Goal: Task Accomplishment & Management: Complete application form

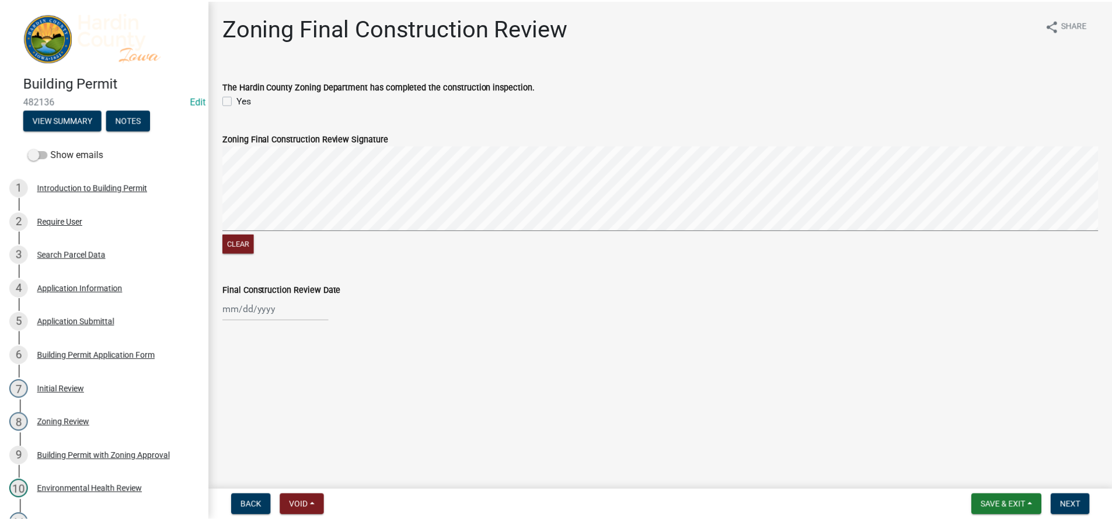
scroll to position [233, 0]
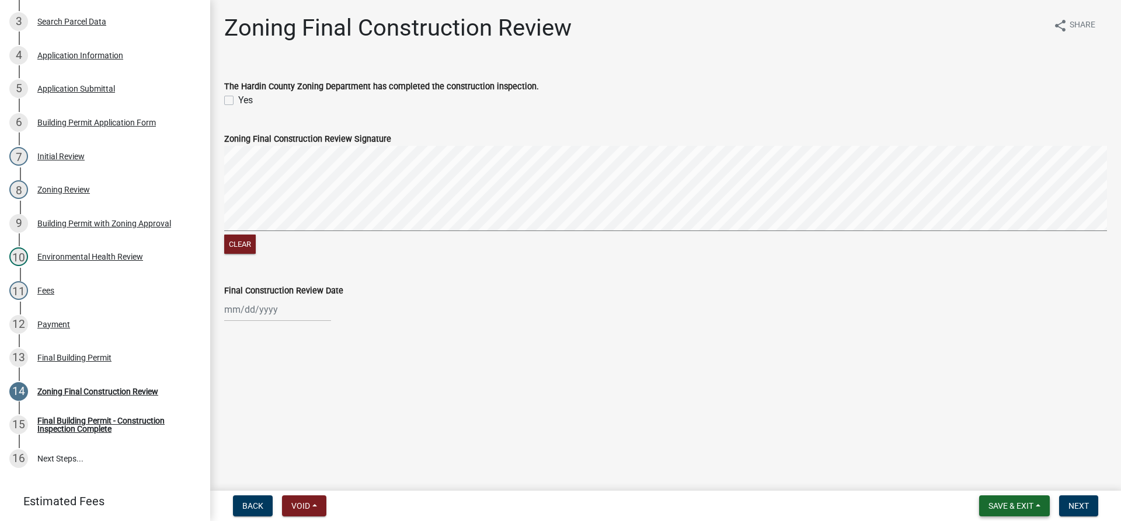
click at [1006, 498] on button "Save & Exit" at bounding box center [1014, 506] width 71 height 21
click at [1005, 476] on button "Save & Exit" at bounding box center [1002, 476] width 93 height 28
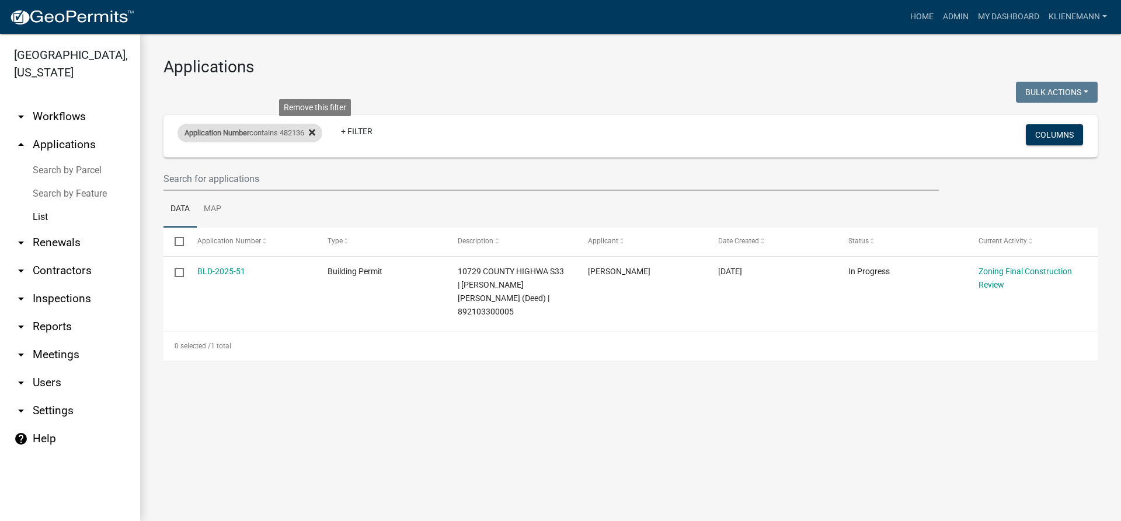
click at [315, 134] on icon at bounding box center [312, 132] width 6 height 6
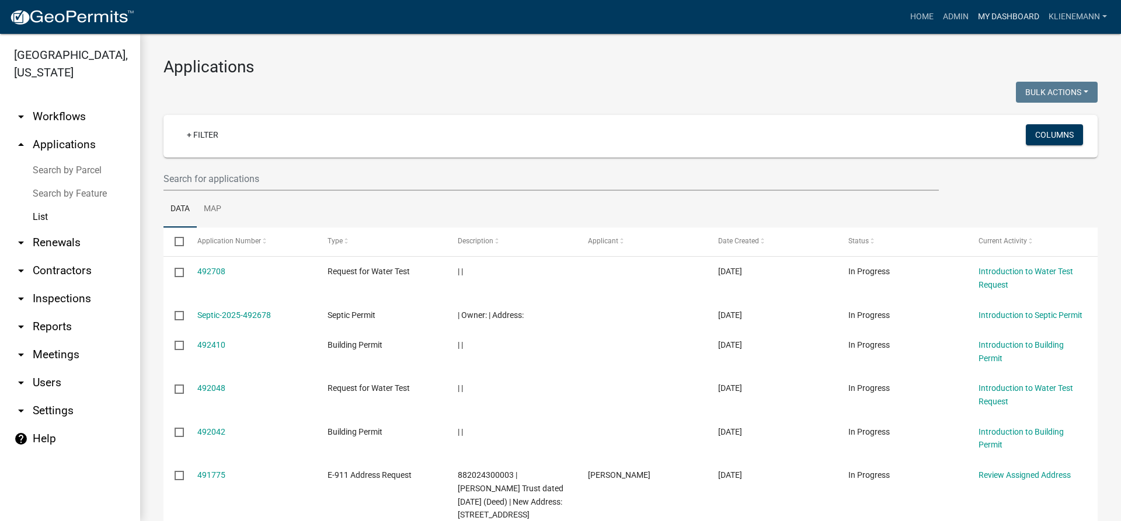
click at [992, 15] on link "My Dashboard" at bounding box center [1008, 17] width 71 height 22
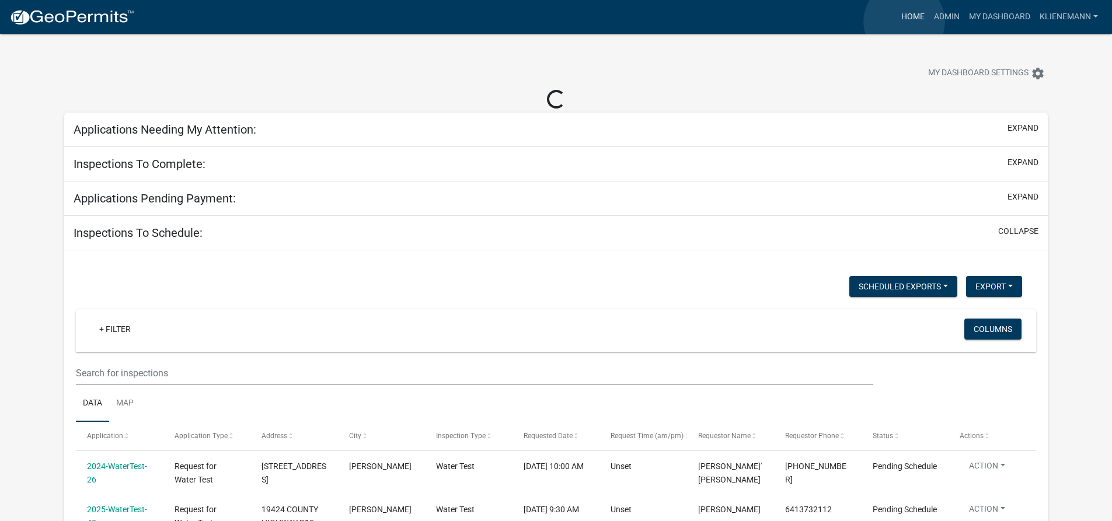
click at [904, 22] on link "Home" at bounding box center [913, 17] width 33 height 22
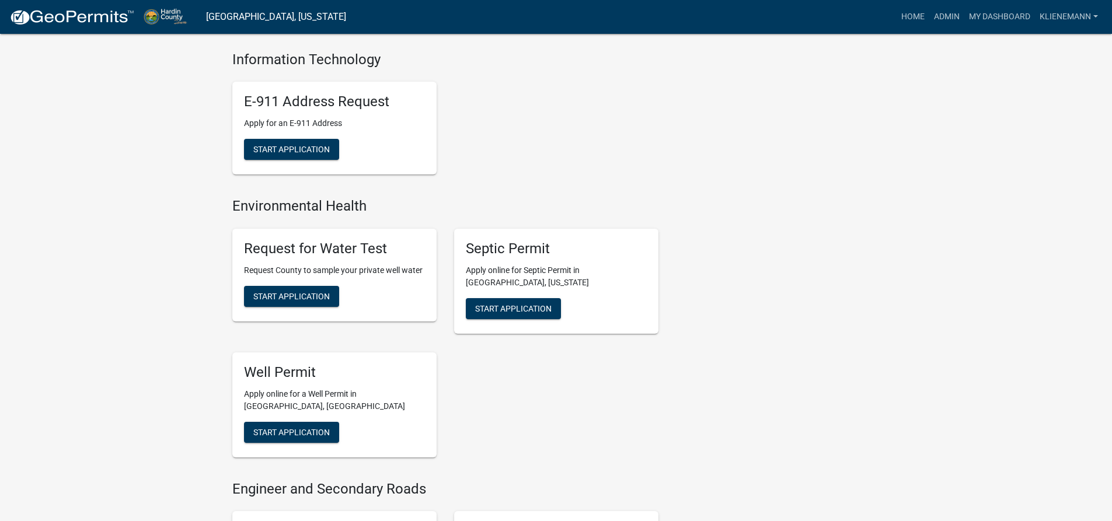
scroll to position [525, 0]
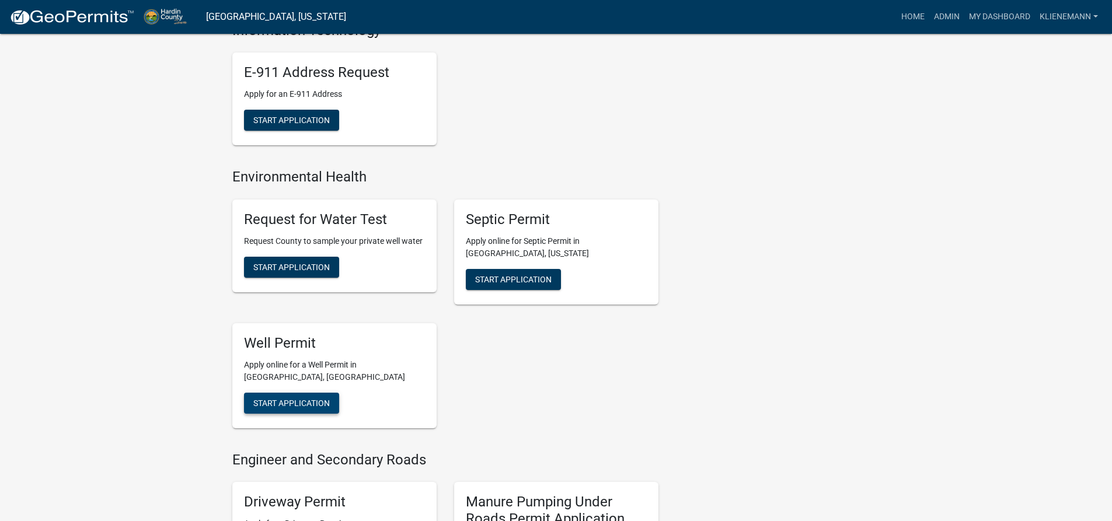
click at [302, 393] on button "Start Application" at bounding box center [291, 403] width 95 height 21
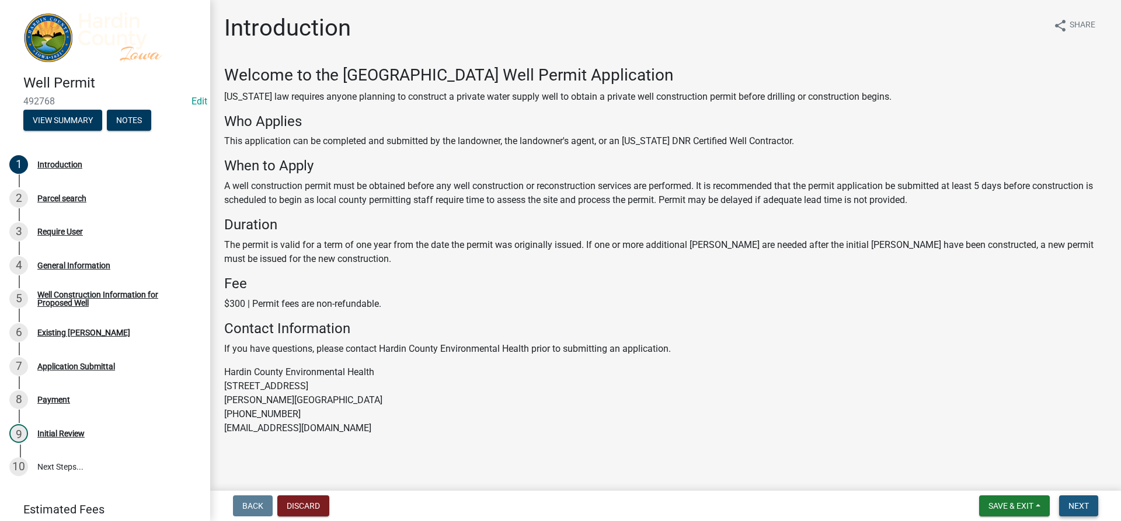
click at [1083, 507] on span "Next" at bounding box center [1078, 505] width 20 height 9
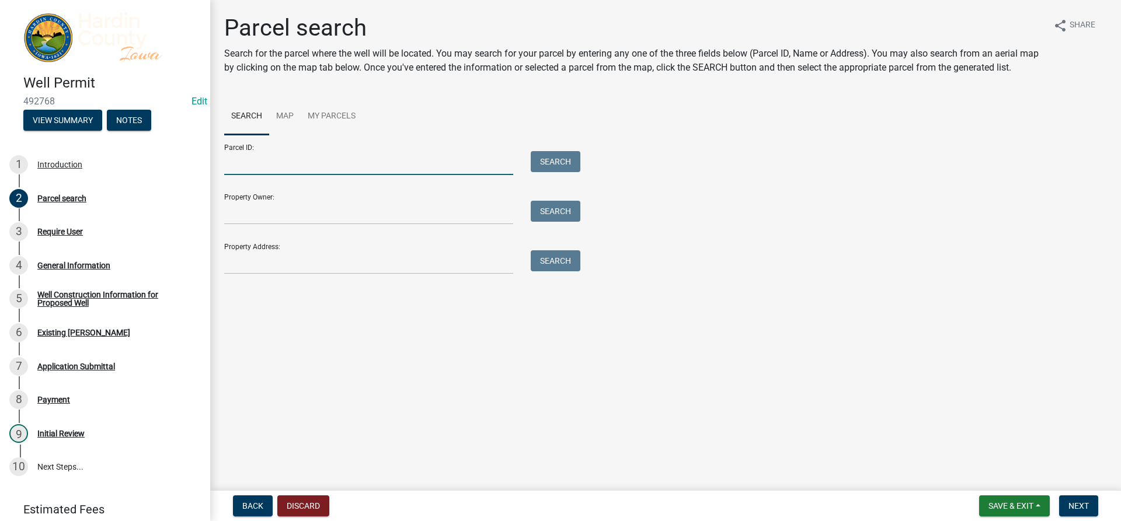
click at [456, 170] on input "Parcel ID:" at bounding box center [368, 163] width 289 height 24
click at [455, 215] on input "Property Owner:" at bounding box center [368, 213] width 289 height 24
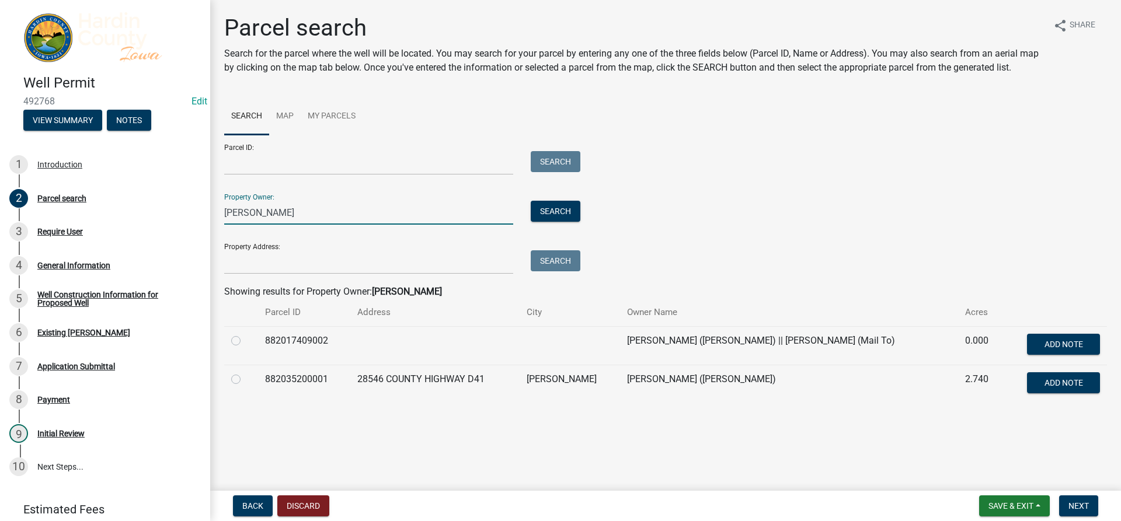
type input "[PERSON_NAME]"
click at [245, 372] on label at bounding box center [245, 372] width 0 height 0
click at [245, 380] on input "radio" at bounding box center [249, 376] width 8 height 8
radio input "true"
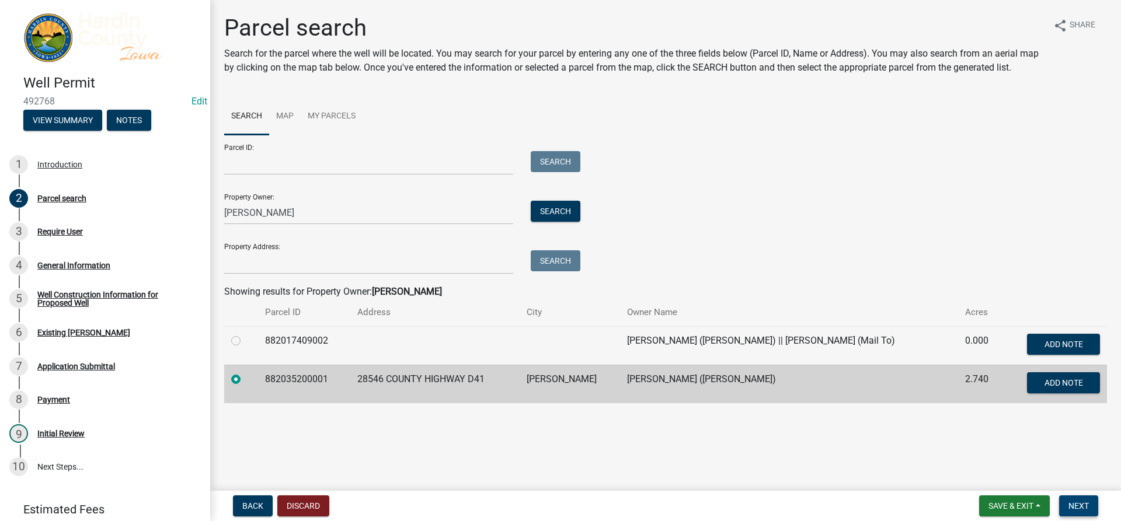
click at [1065, 497] on button "Next" at bounding box center [1078, 506] width 39 height 21
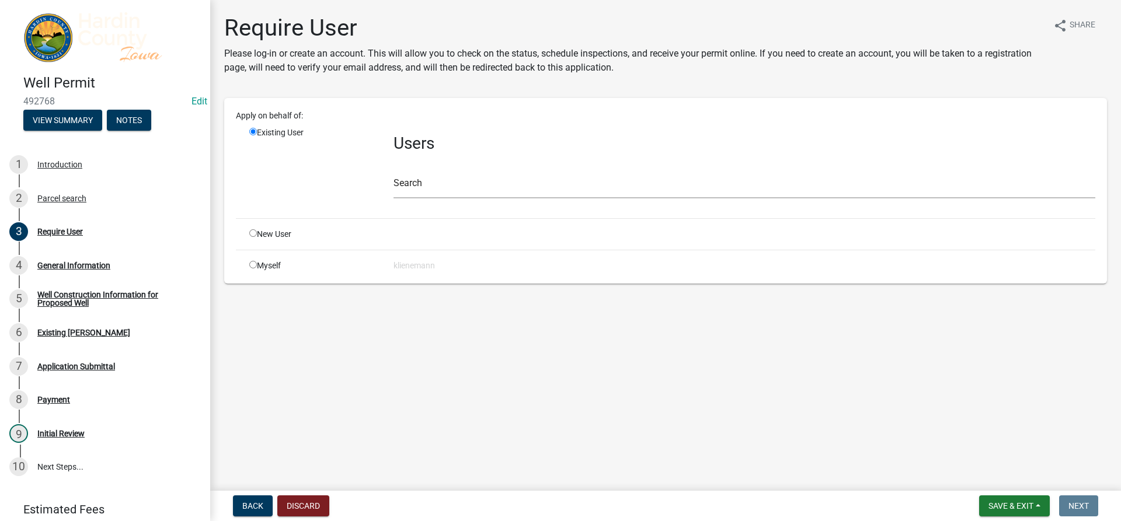
click at [246, 264] on div "Myself" at bounding box center [312, 266] width 144 height 12
click at [254, 261] on input "radio" at bounding box center [253, 265] width 8 height 8
radio input "true"
radio input "false"
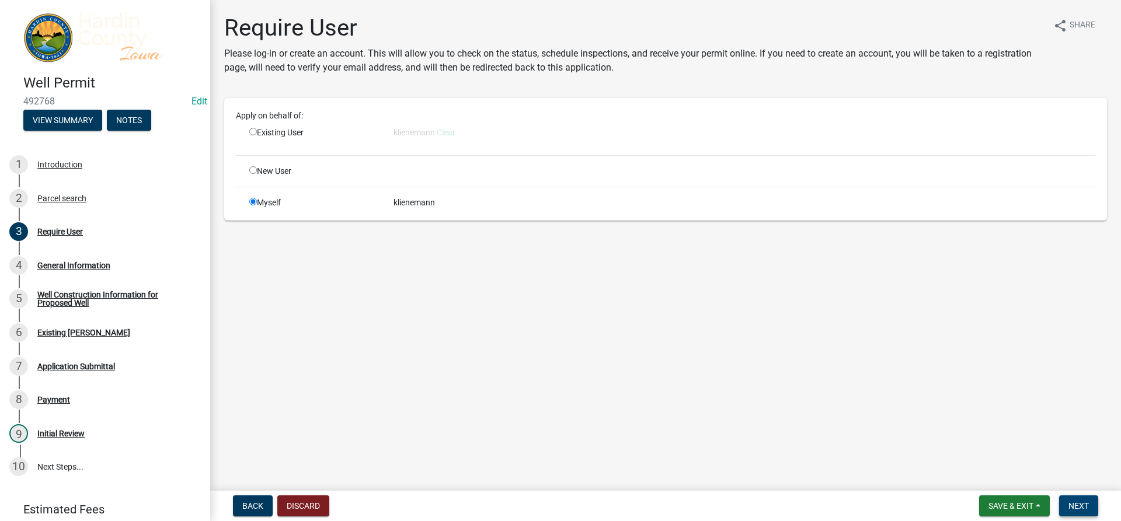
click at [1072, 509] on span "Next" at bounding box center [1078, 505] width 20 height 9
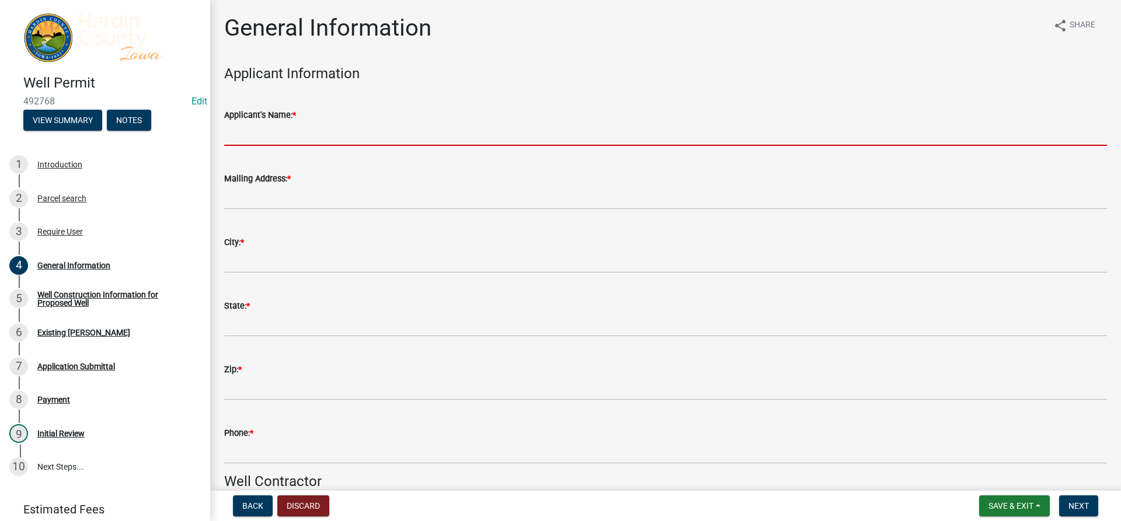
click at [285, 140] on input "Applicant's Name: *" at bounding box center [665, 134] width 883 height 24
type input "[PERSON_NAME]"
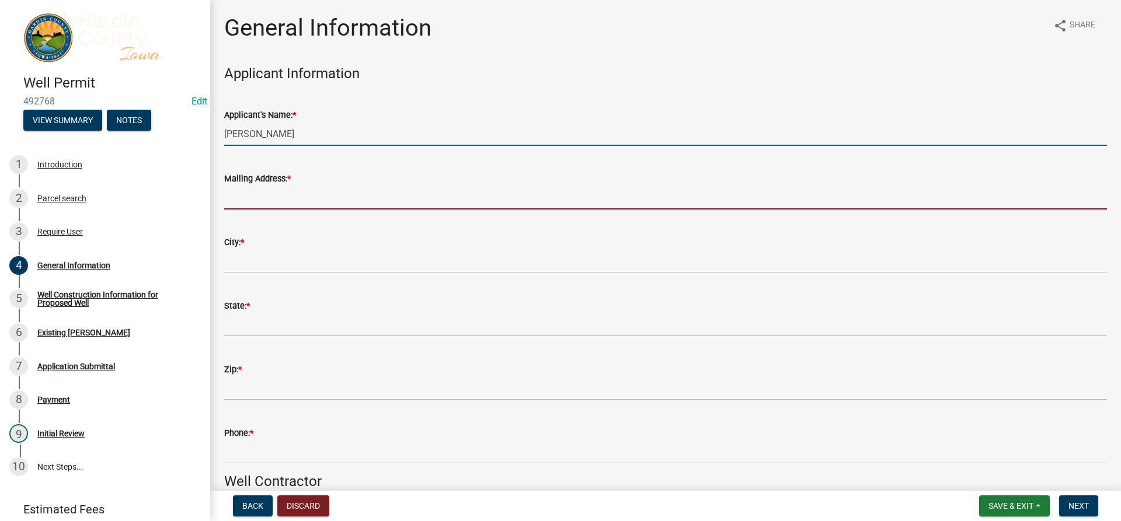
click at [264, 200] on input "Mailing Address: *" at bounding box center [665, 198] width 883 height 24
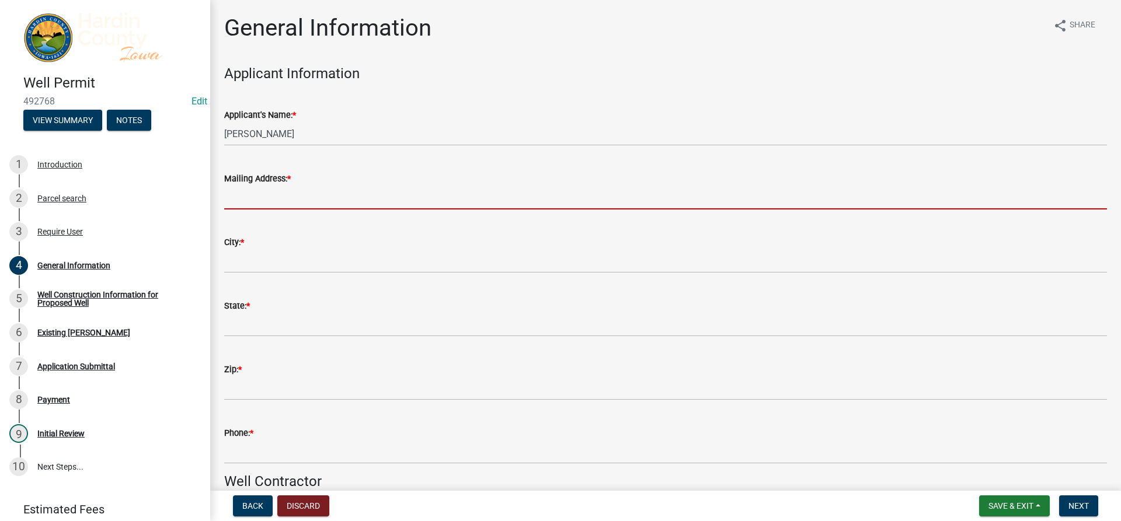
type input "PO box 426"
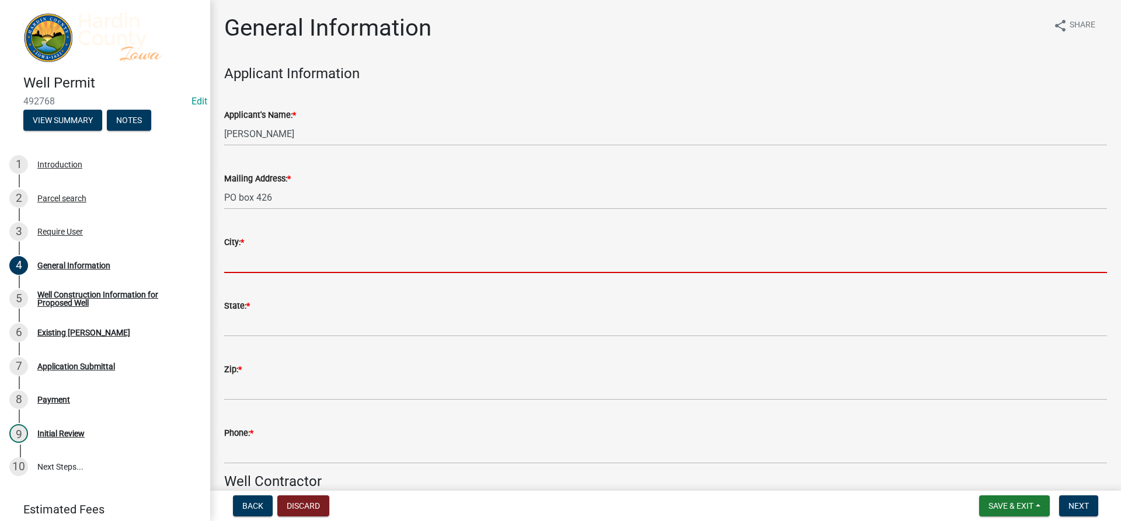
click at [255, 263] on input "City: *" at bounding box center [665, 261] width 883 height 24
type input "Steamboat Rock"
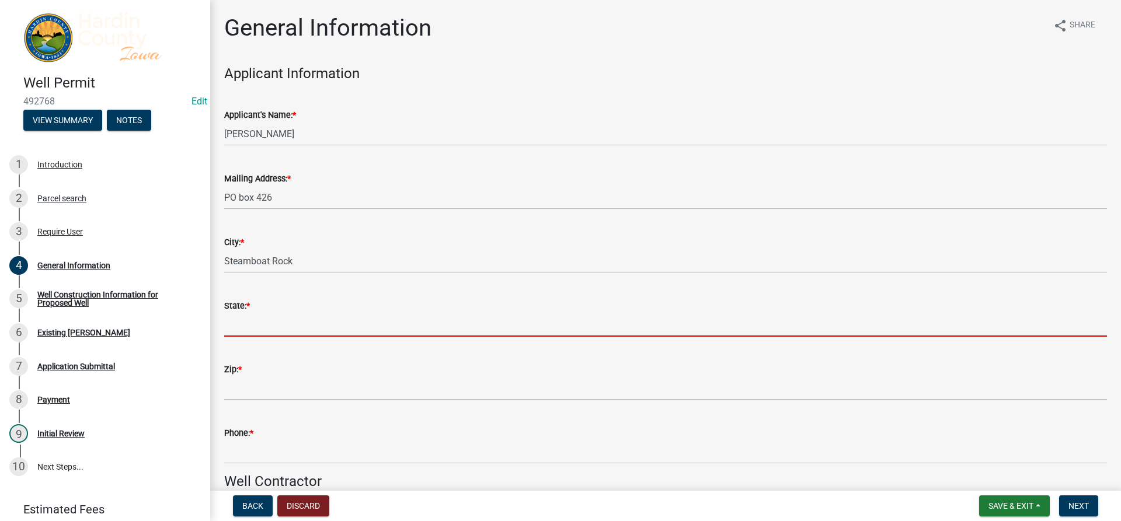
click at [278, 329] on input "State: *" at bounding box center [665, 325] width 883 height 24
type input "IA"
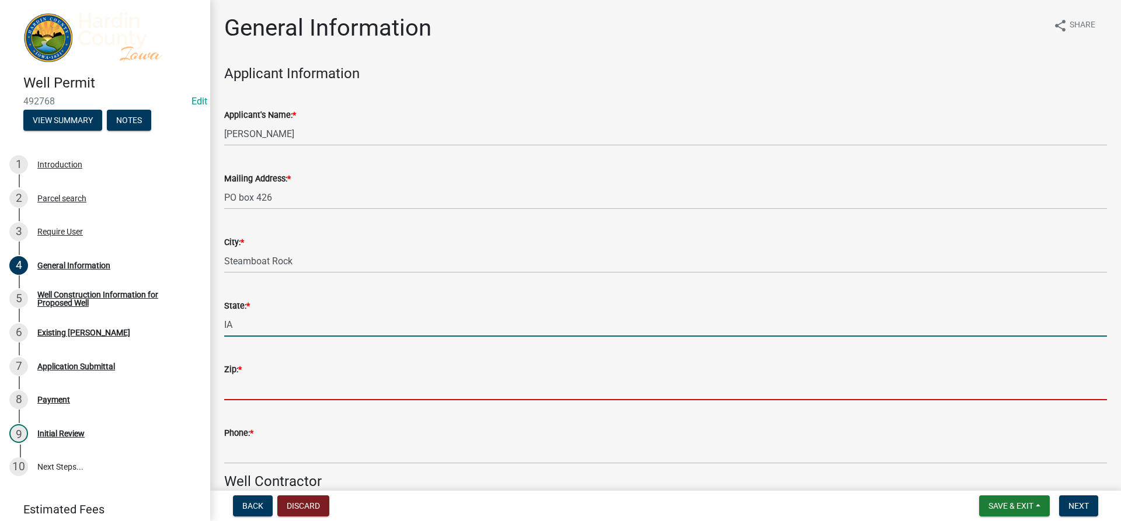
click at [274, 398] on input "Zip: *" at bounding box center [665, 388] width 883 height 24
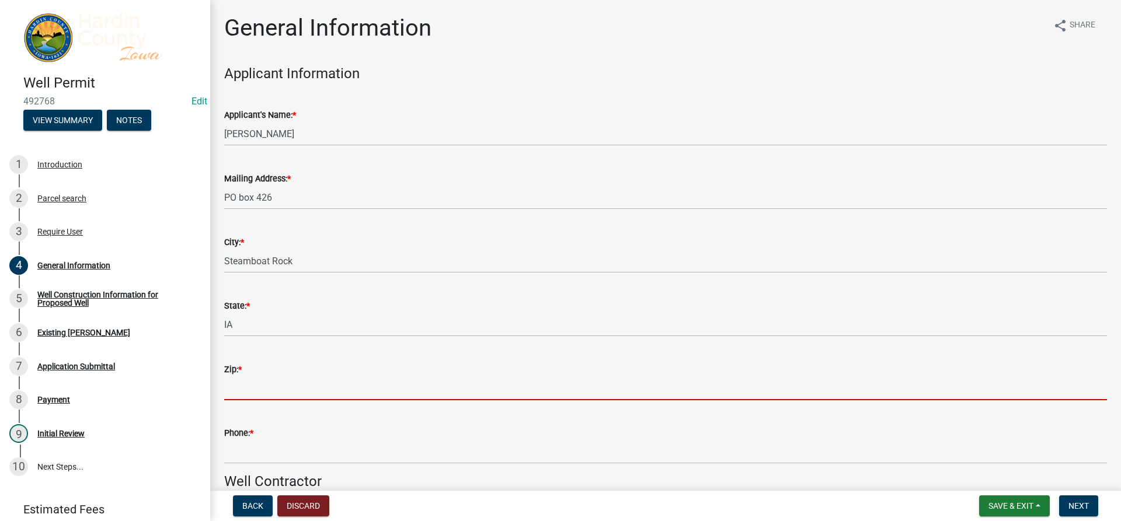
type input "50672"
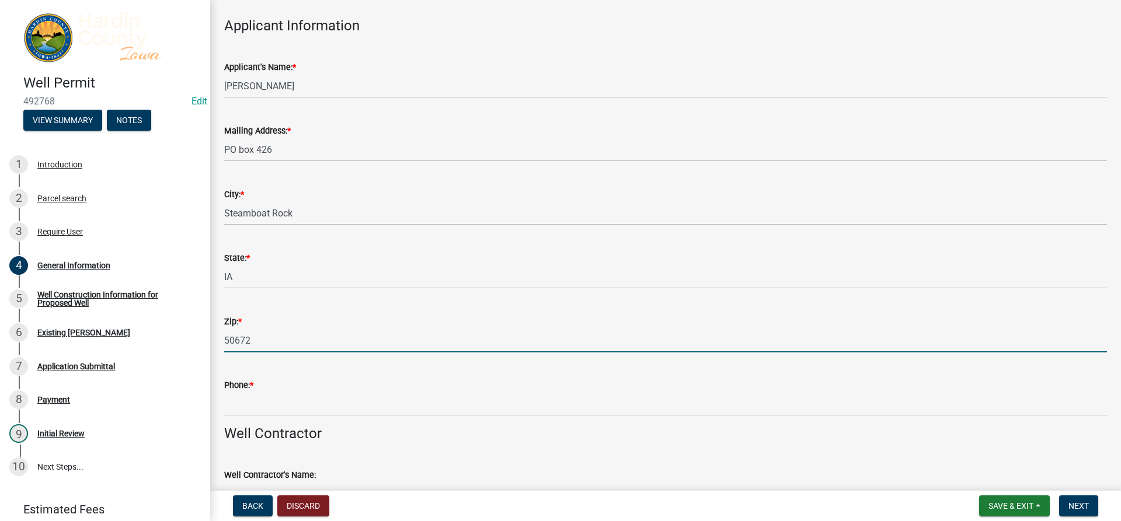
scroll to position [117, 0]
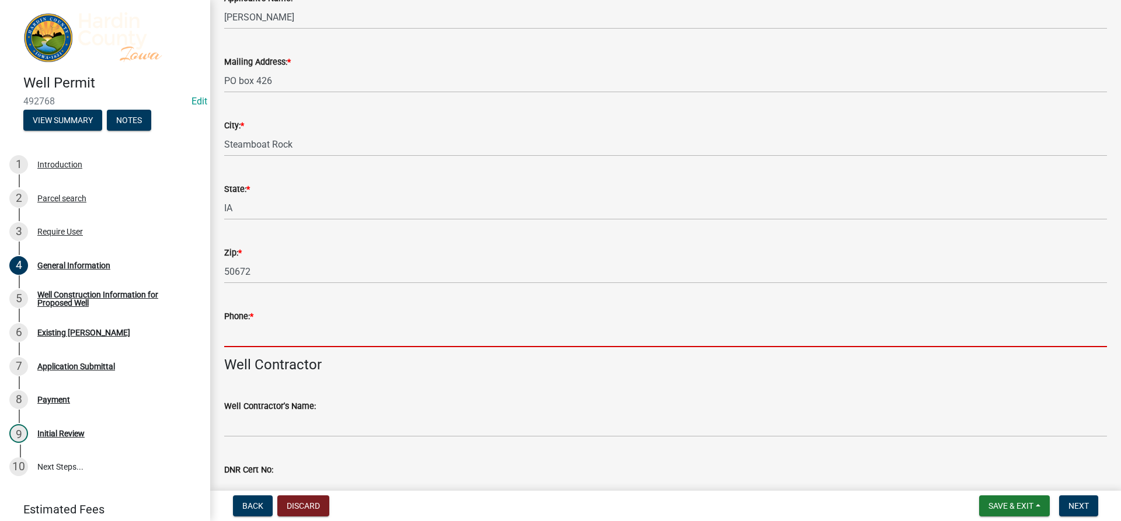
click at [288, 336] on input "Phone: *" at bounding box center [665, 335] width 883 height 24
type input "6417512016"
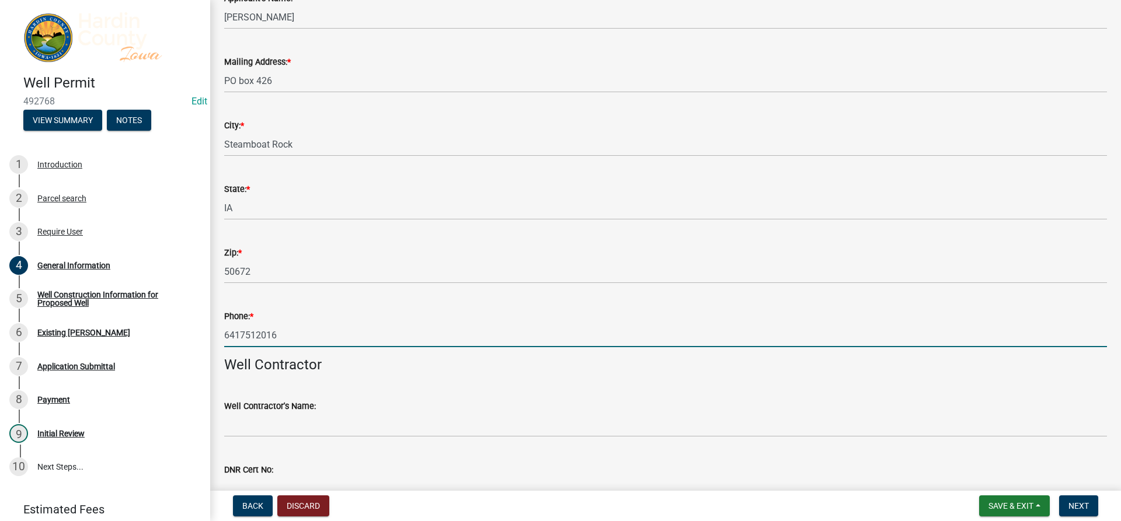
scroll to position [175, 0]
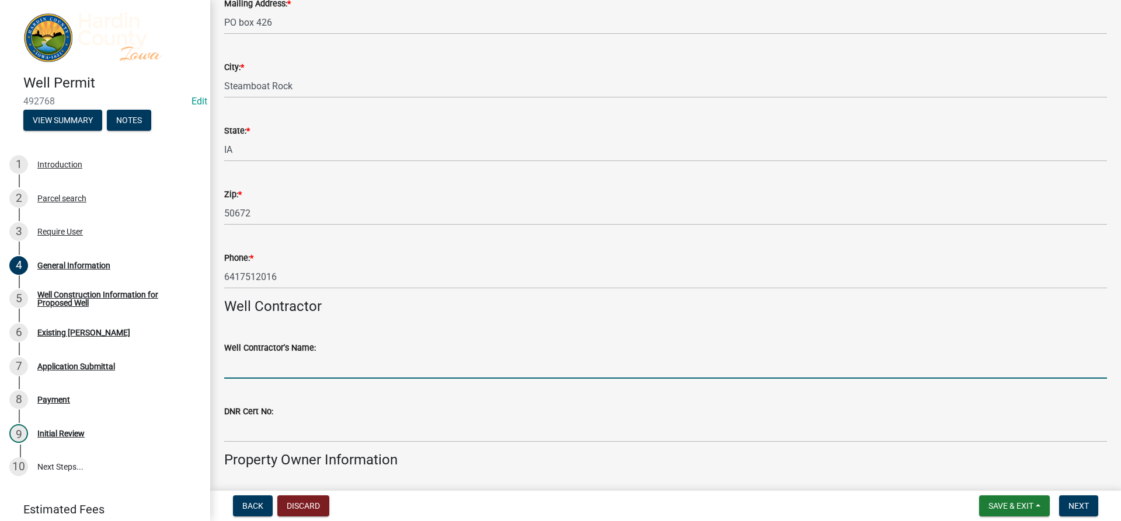
click at [298, 378] on input "Well Contractor's Name:" at bounding box center [665, 367] width 883 height 24
type input "[PERSON_NAME]"
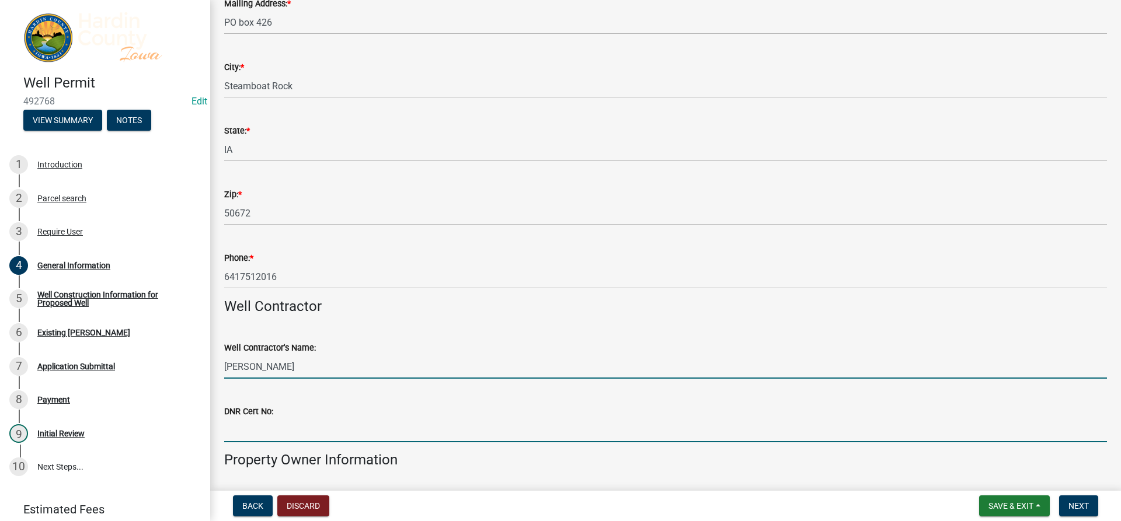
click at [296, 434] on input "DNR Cert No:" at bounding box center [665, 431] width 883 height 24
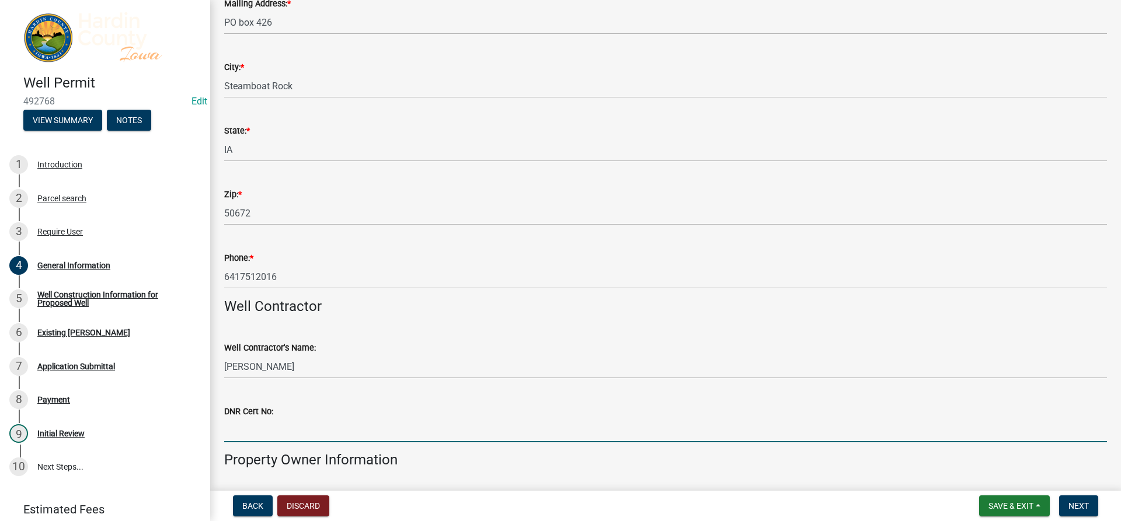
type input "4541"
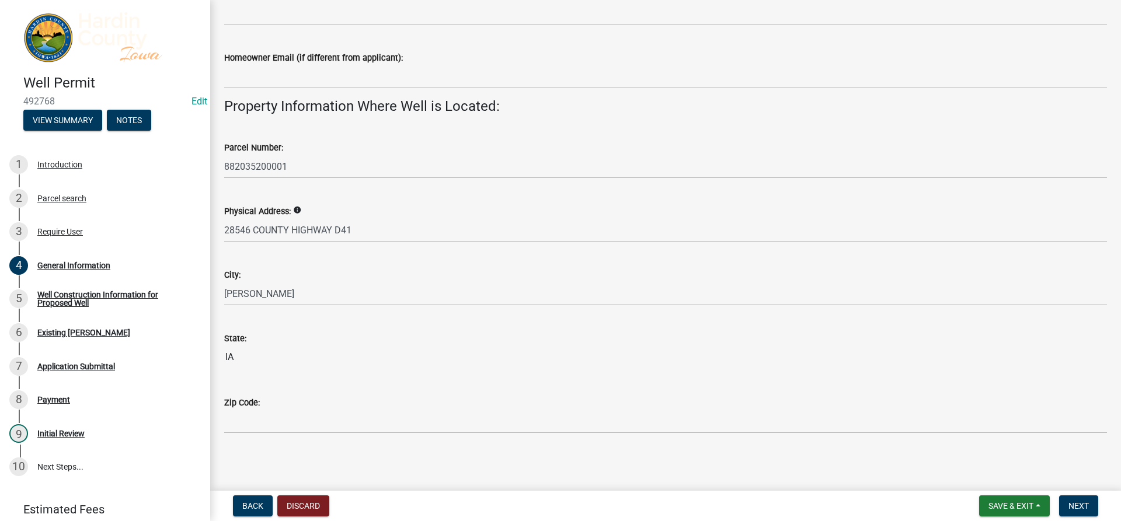
scroll to position [1002, 0]
click at [1090, 509] on button "Next" at bounding box center [1078, 506] width 39 height 21
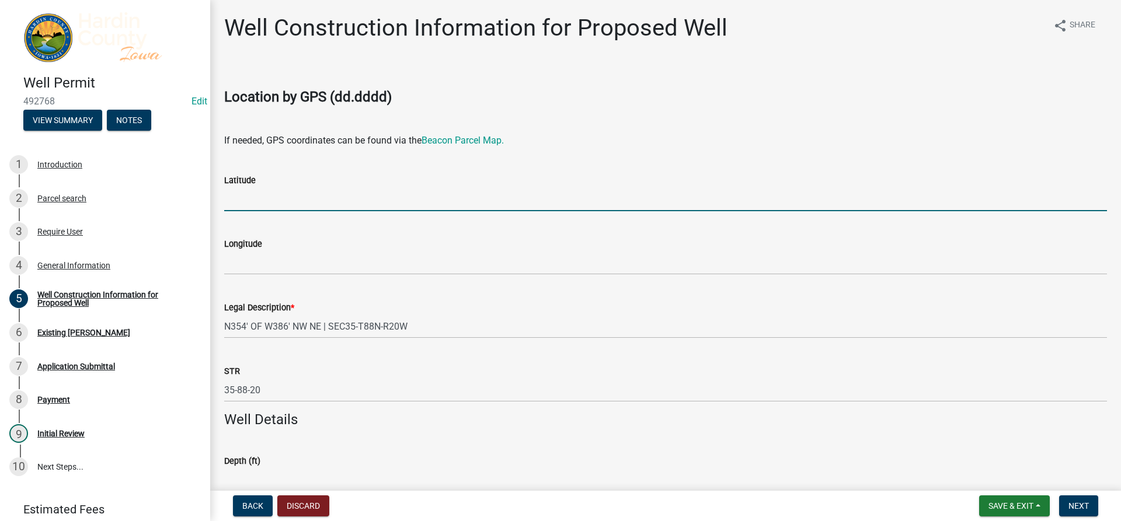
click at [295, 193] on input "Latitude" at bounding box center [665, 199] width 883 height 24
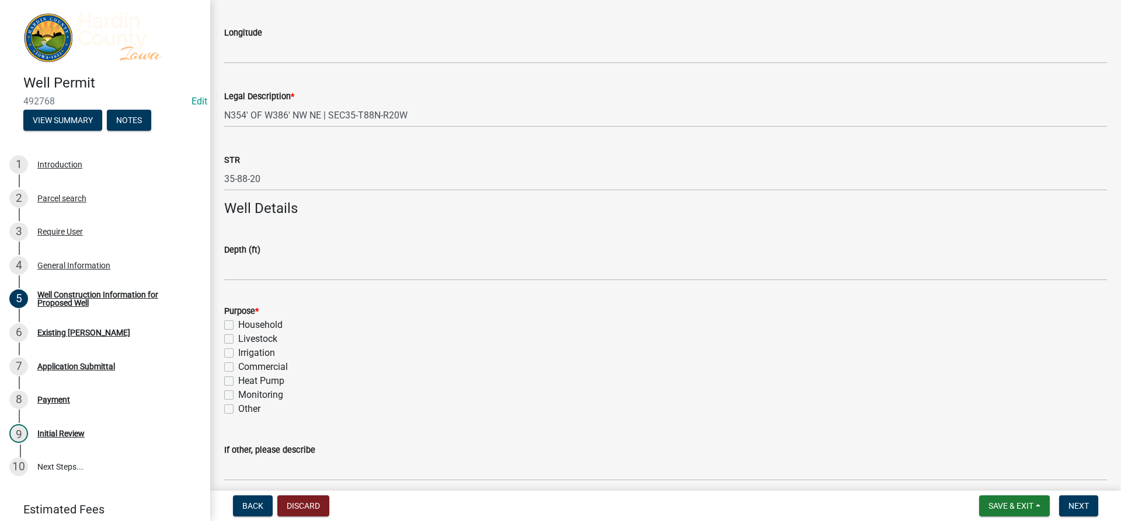
scroll to position [233, 0]
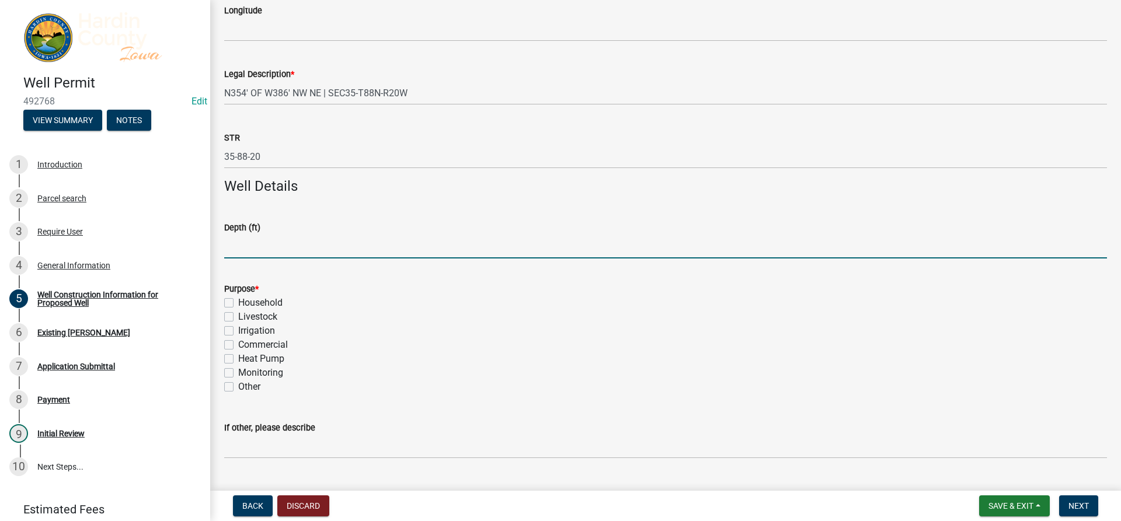
click at [259, 242] on input "Depth (ft)" at bounding box center [665, 247] width 883 height 24
type input "150"
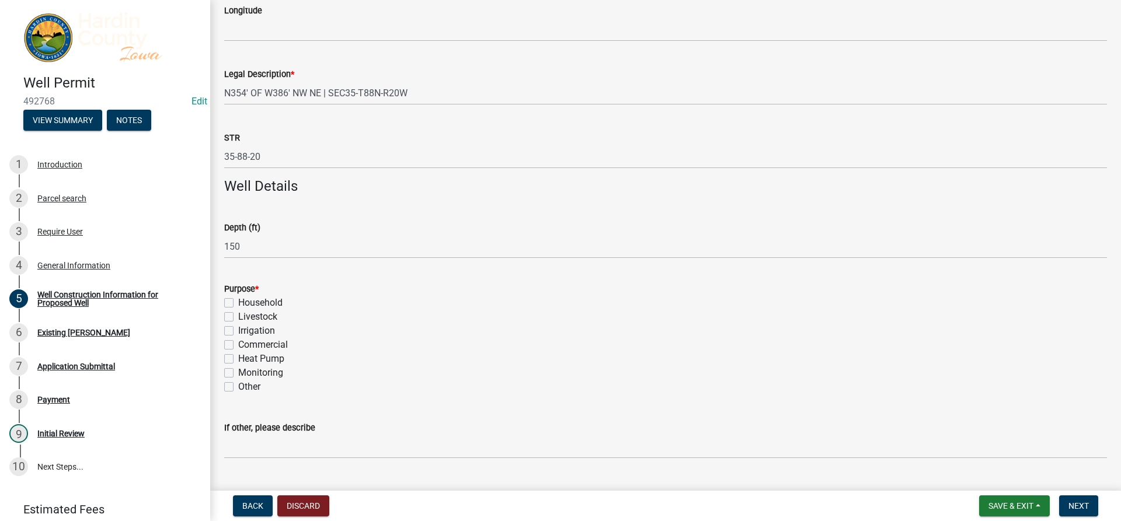
click at [265, 301] on label "Household" at bounding box center [260, 303] width 44 height 14
click at [246, 301] on input "Household" at bounding box center [242, 300] width 8 height 8
checkbox input "true"
checkbox input "false"
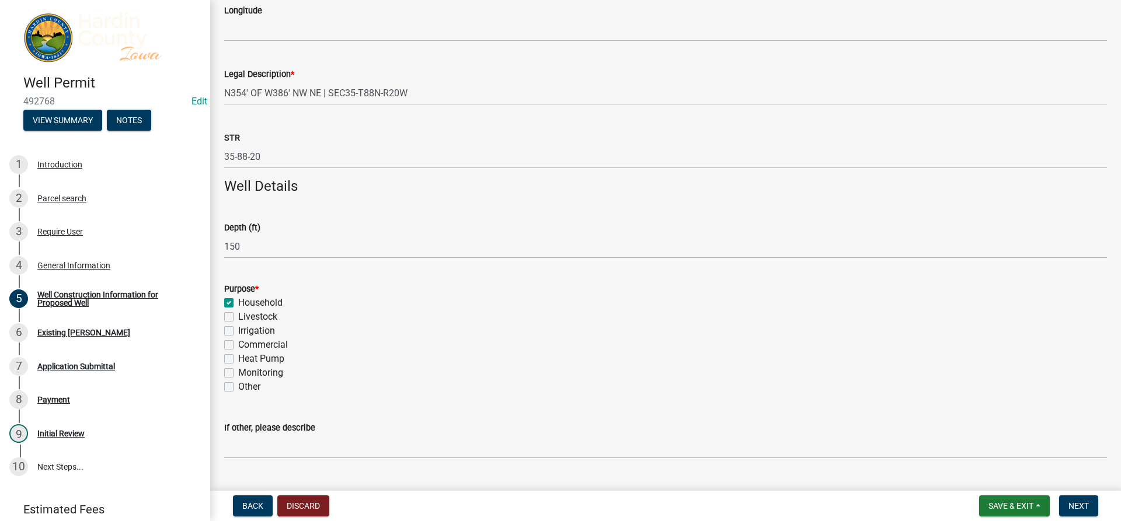
checkbox input "false"
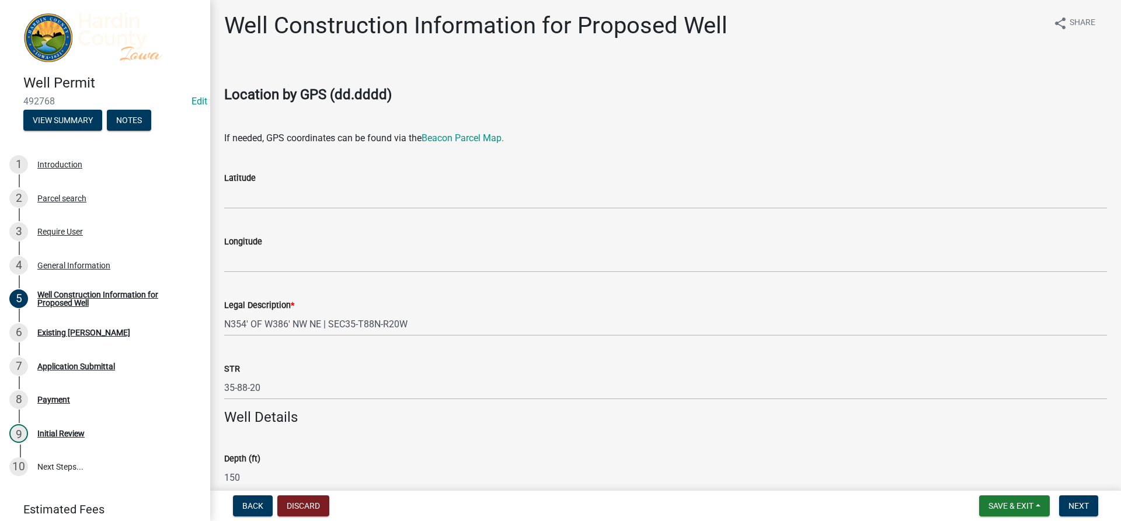
scroll to position [0, 0]
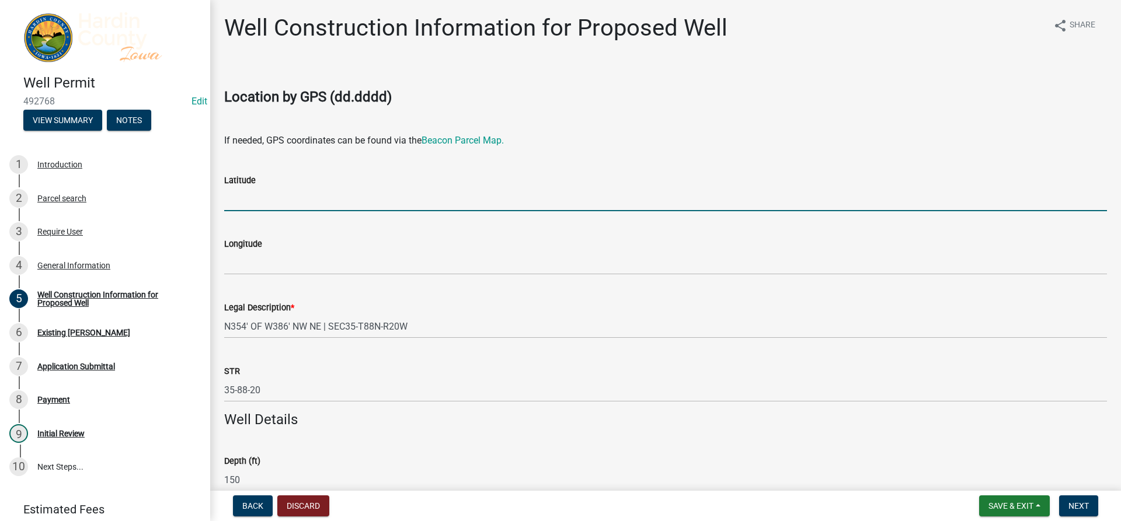
click at [297, 199] on input "Latitude" at bounding box center [665, 199] width 883 height 24
type input "42.396909"
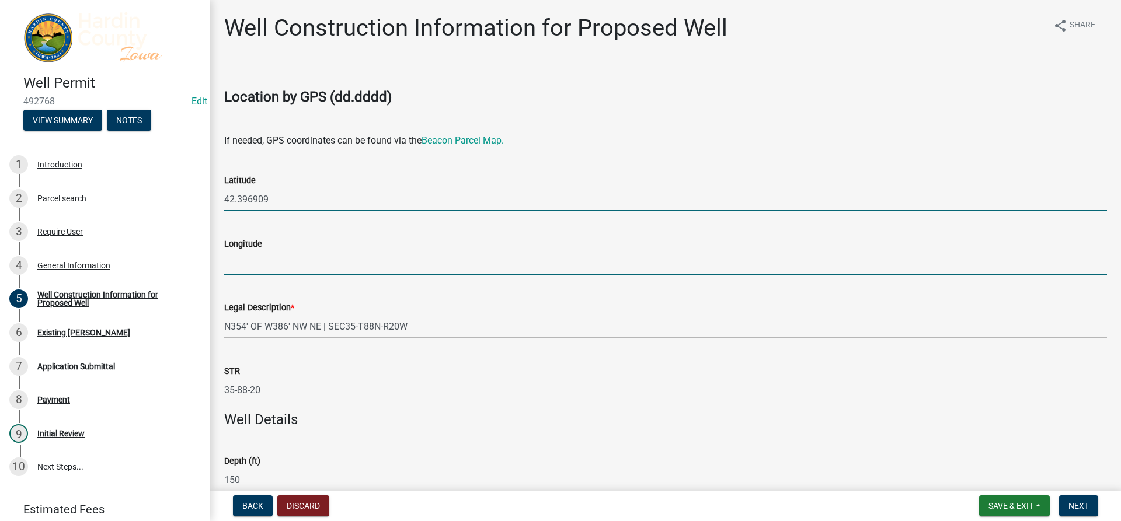
click at [297, 260] on input "Longitude" at bounding box center [665, 263] width 883 height 24
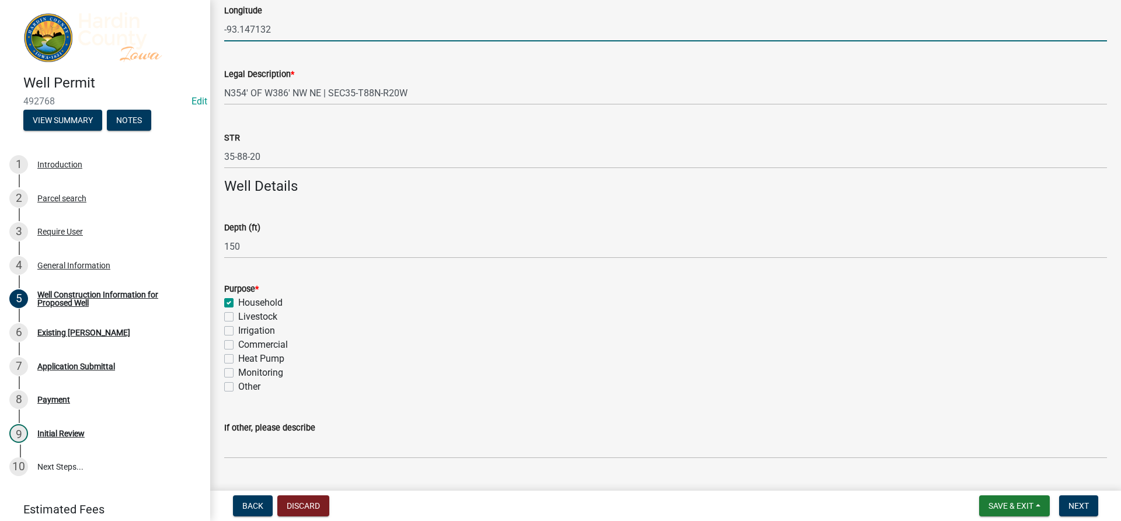
scroll to position [389, 0]
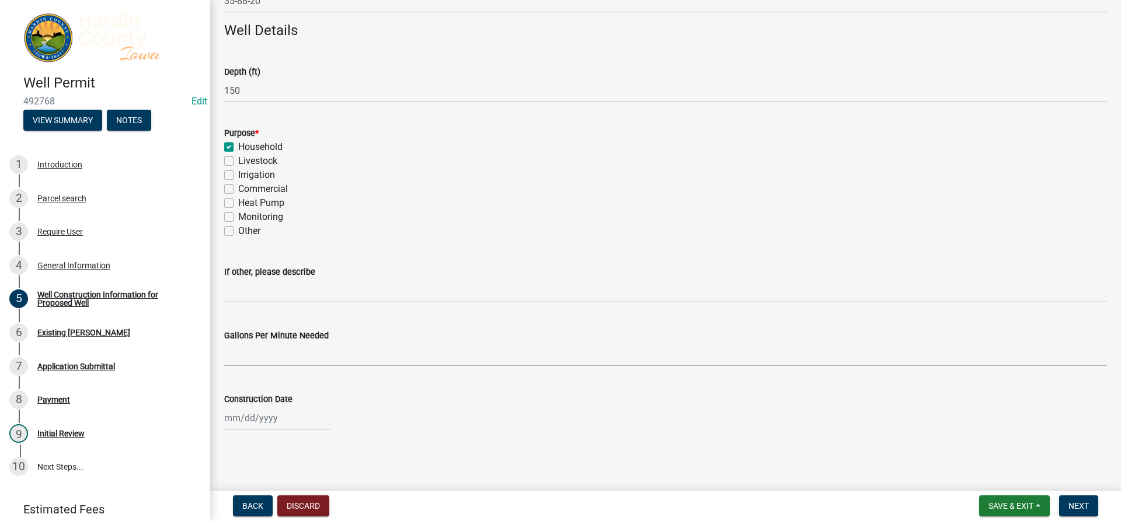
type input "-93.147132"
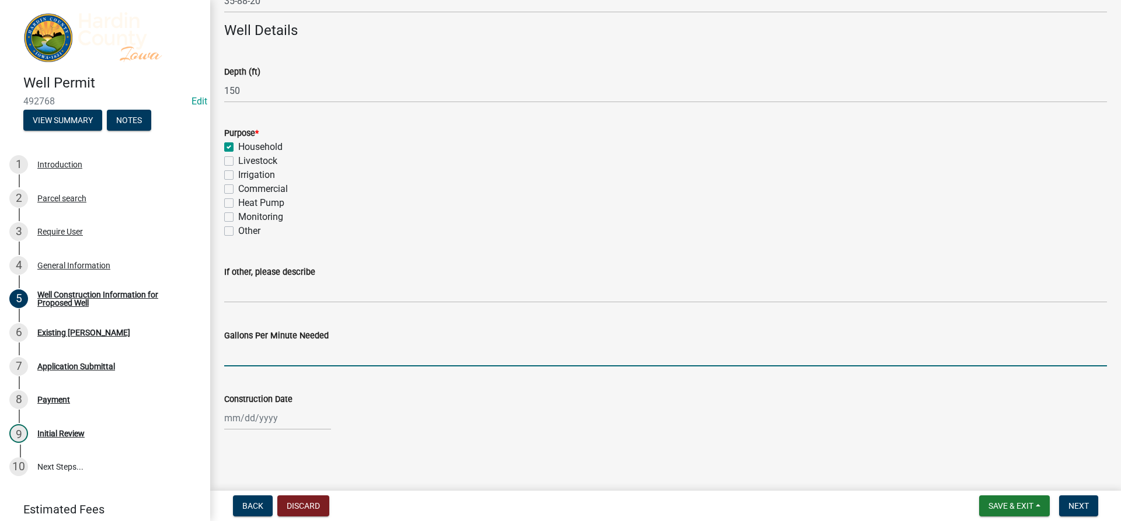
click at [290, 352] on input "Gallons Per Minute Needed" at bounding box center [665, 355] width 883 height 24
type input "20"
select select "10"
select select "2025"
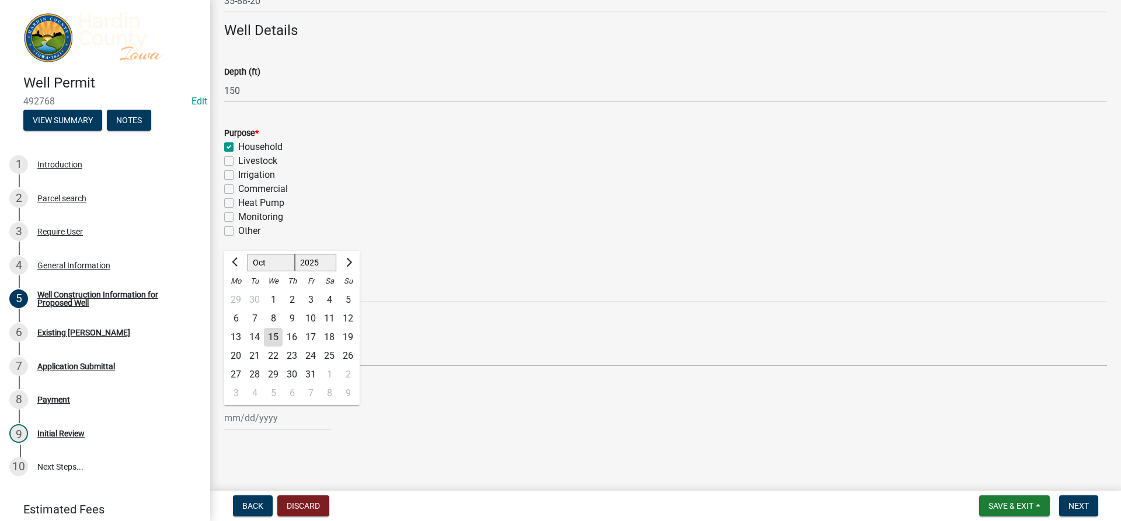
click at [267, 416] on div "[PERSON_NAME] Feb Mar Apr [PERSON_NAME][DATE] Oct Nov [DATE] 1526 1527 1528 152…" at bounding box center [277, 418] width 107 height 24
click at [307, 339] on div "17" at bounding box center [310, 337] width 19 height 19
type input "[DATE]"
click at [1066, 508] on button "Next" at bounding box center [1078, 506] width 39 height 21
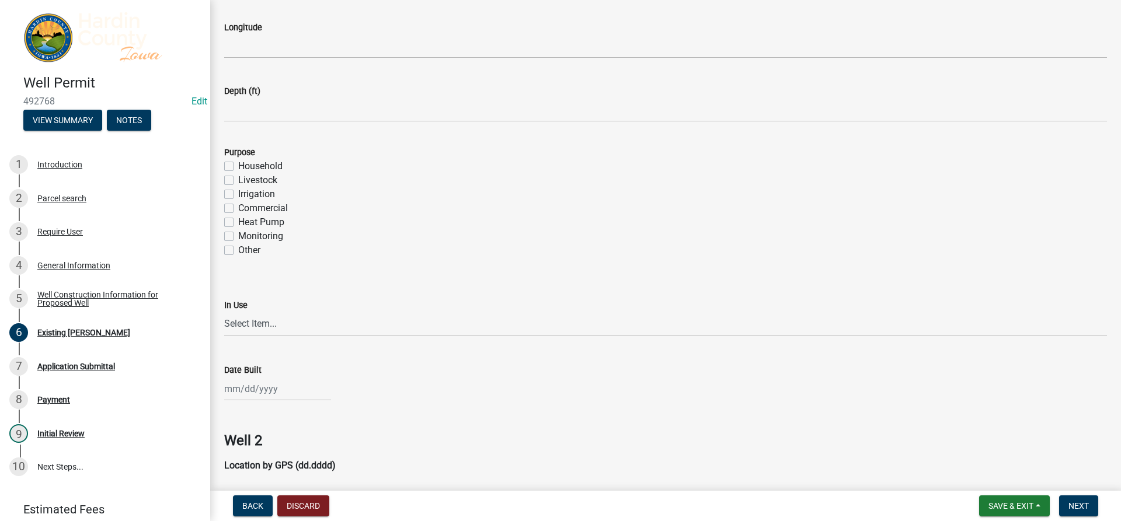
scroll to position [117, 0]
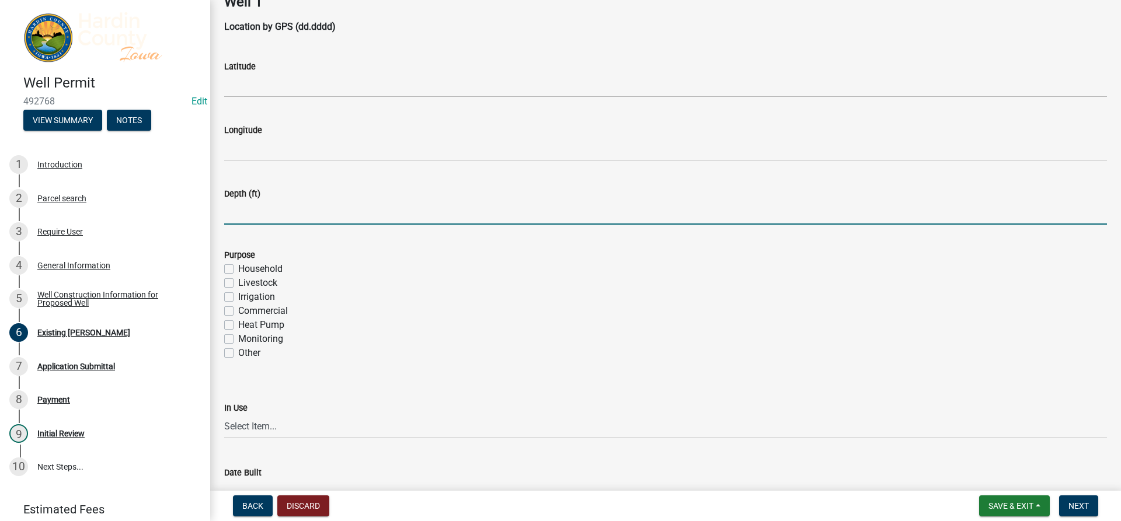
click at [295, 222] on input "Depth (ft)" at bounding box center [665, 213] width 883 height 24
type input "150"
click at [246, 264] on label "Household" at bounding box center [260, 269] width 44 height 14
click at [246, 264] on input "Household" at bounding box center [242, 266] width 8 height 8
checkbox input "true"
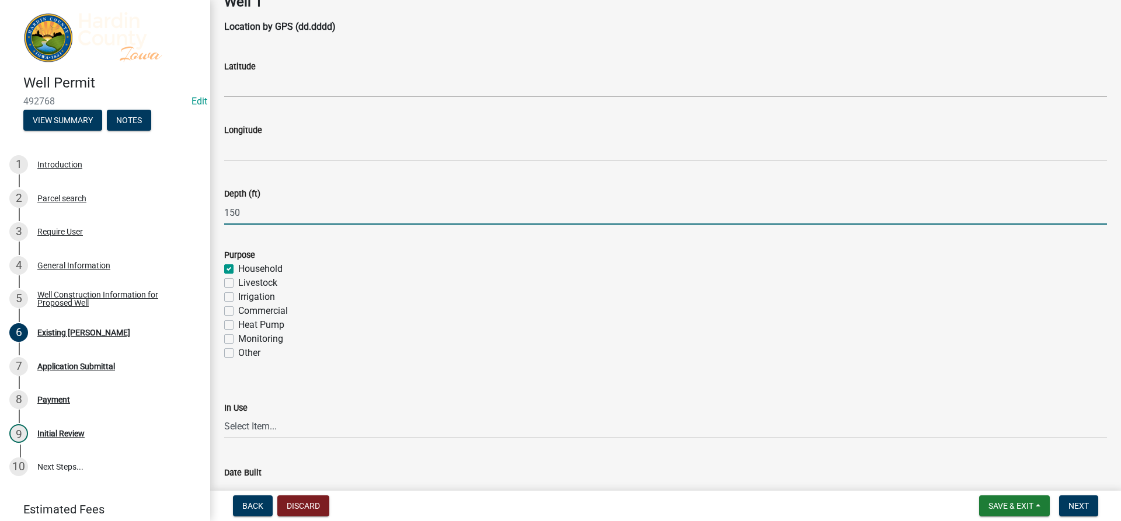
checkbox input "false"
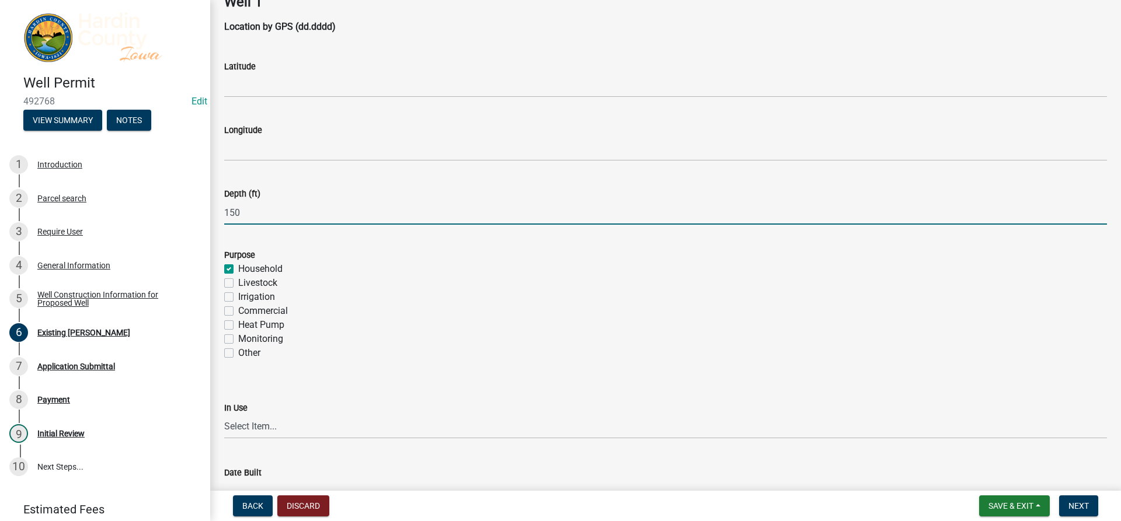
checkbox input "false"
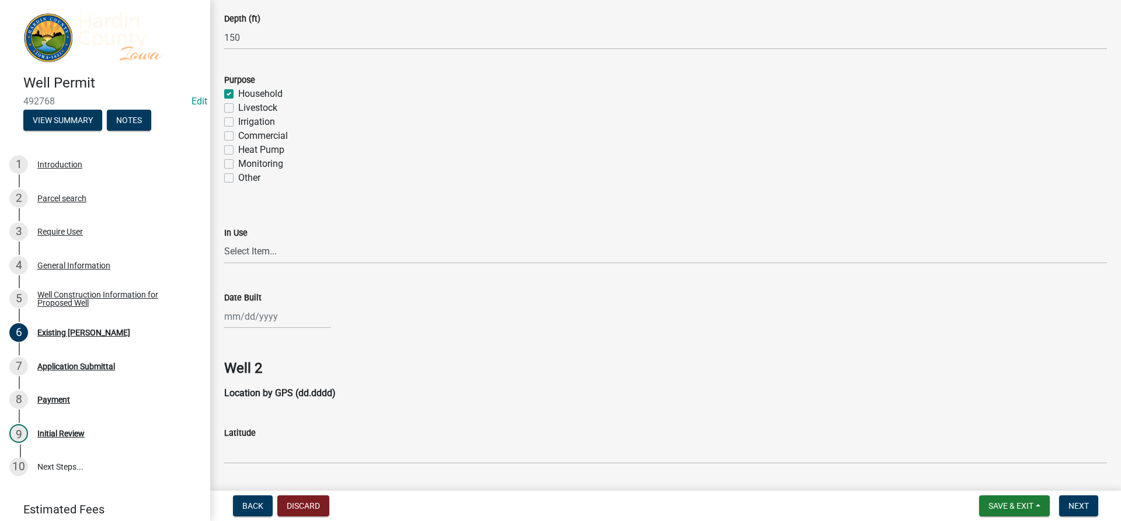
scroll to position [350, 0]
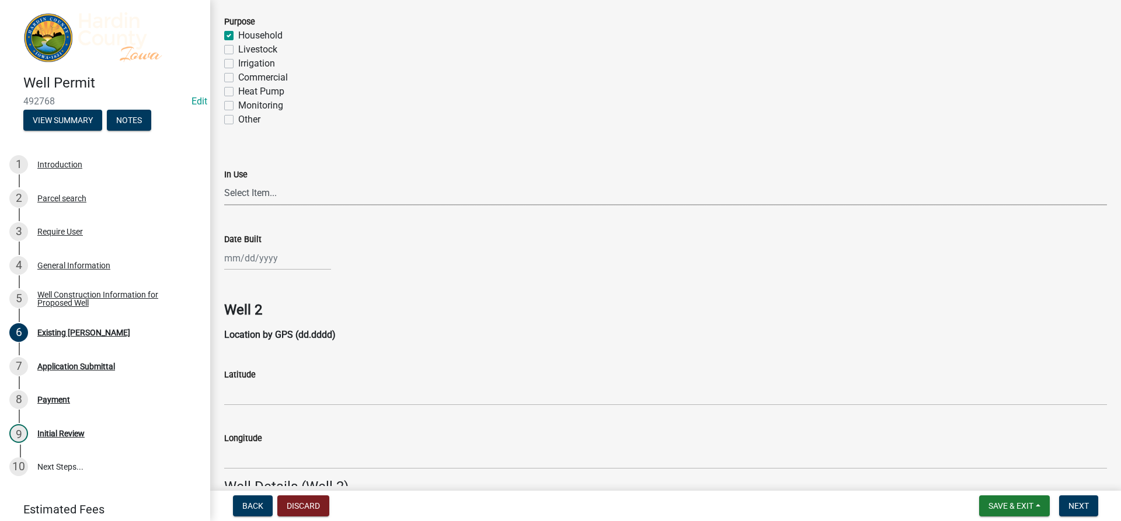
click at [300, 193] on select "Select Item... Yes No" at bounding box center [665, 194] width 883 height 24
click at [224, 182] on select "Select Item... Yes No" at bounding box center [665, 194] width 883 height 24
select select "0ed8ff95-64b5-46cb-ae93-9cbfeca5e67b"
select select "10"
select select "2025"
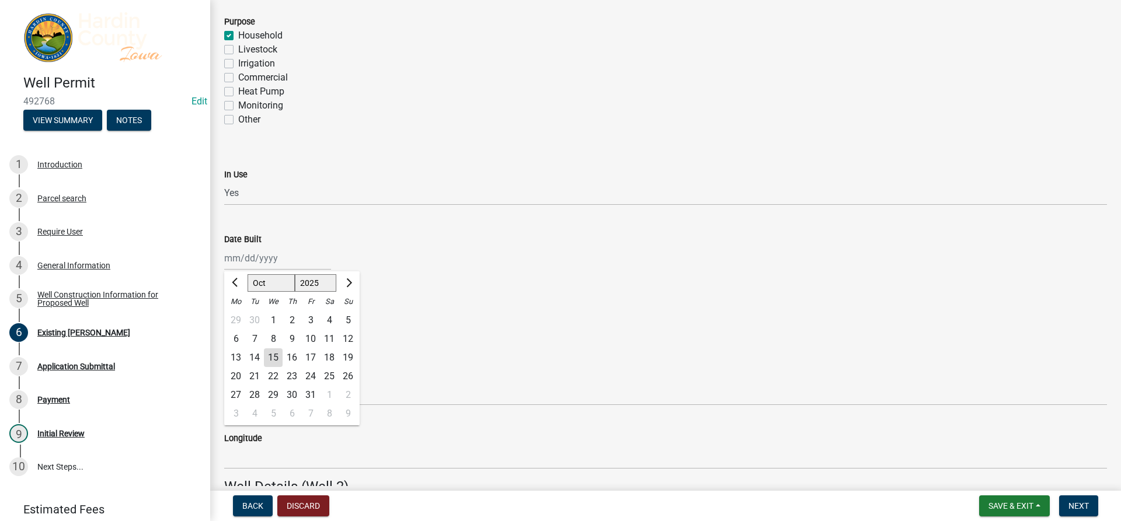
click at [293, 249] on div "[PERSON_NAME] Feb Mar Apr [PERSON_NAME][DATE] Oct Nov [DATE] 1526 1527 1528 152…" at bounding box center [277, 258] width 107 height 24
click at [238, 254] on input "Date Built" at bounding box center [277, 258] width 107 height 24
type input "01011950"
click at [584, 290] on h4 at bounding box center [665, 289] width 883 height 17
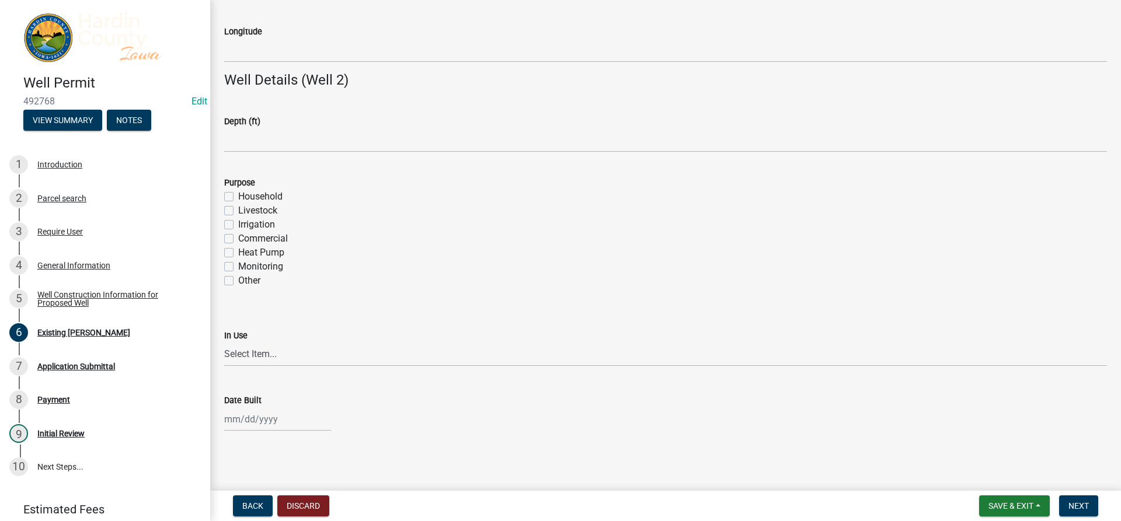
scroll to position [758, 0]
click at [1071, 504] on span "Next" at bounding box center [1078, 505] width 20 height 9
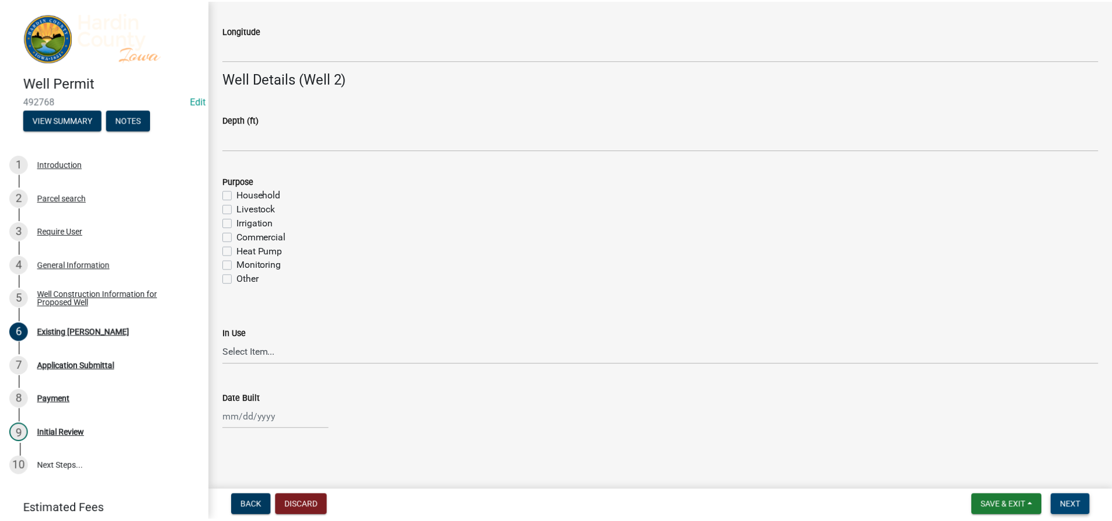
scroll to position [0, 0]
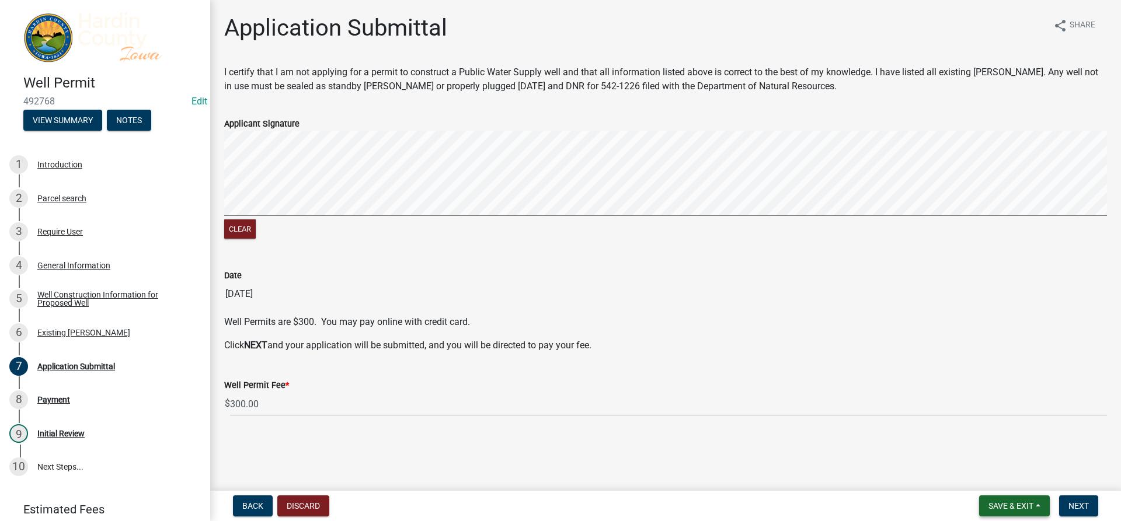
click at [1010, 503] on span "Save & Exit" at bounding box center [1010, 505] width 45 height 9
click at [989, 470] on button "Save & Exit" at bounding box center [1002, 476] width 93 height 28
